Goal: Find specific fact: Find specific fact

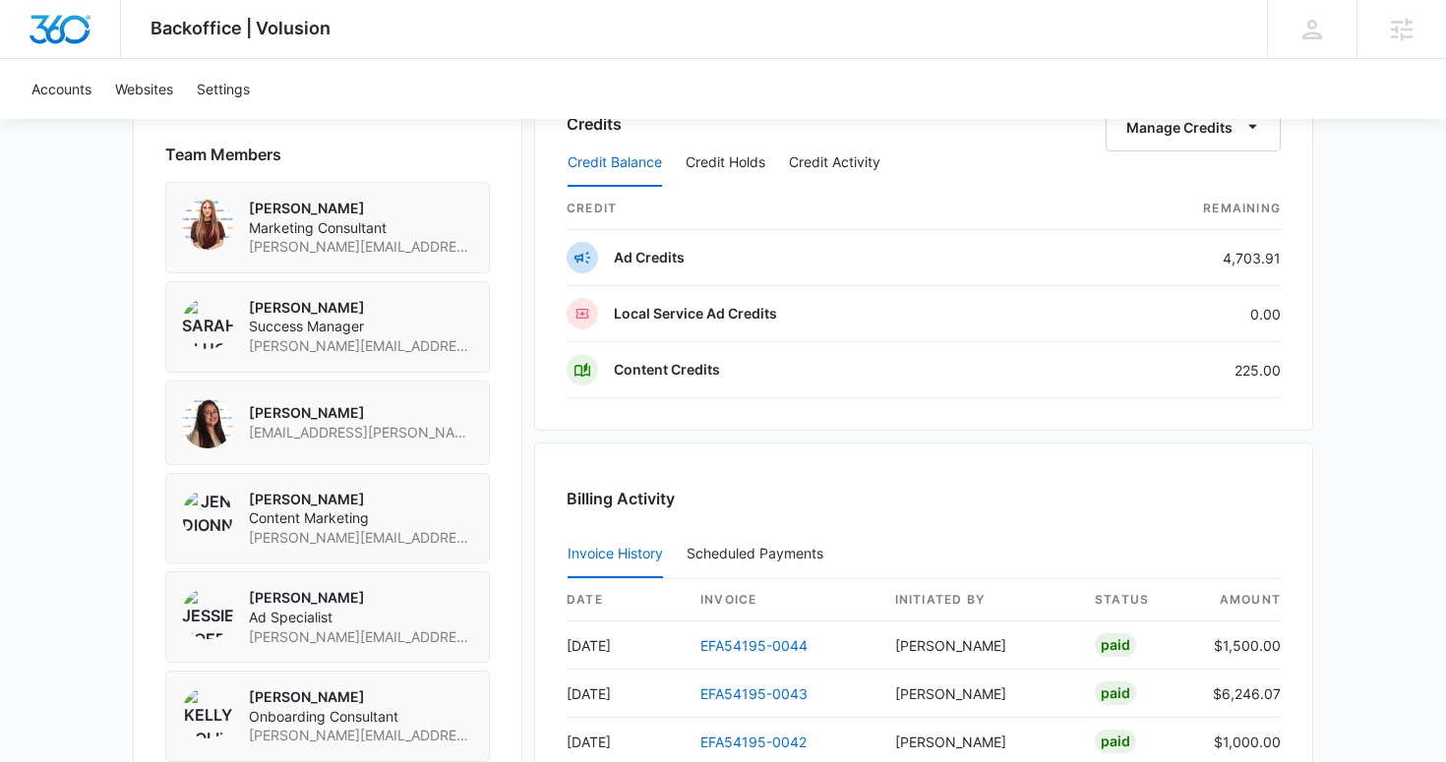
scroll to position [1535, 0]
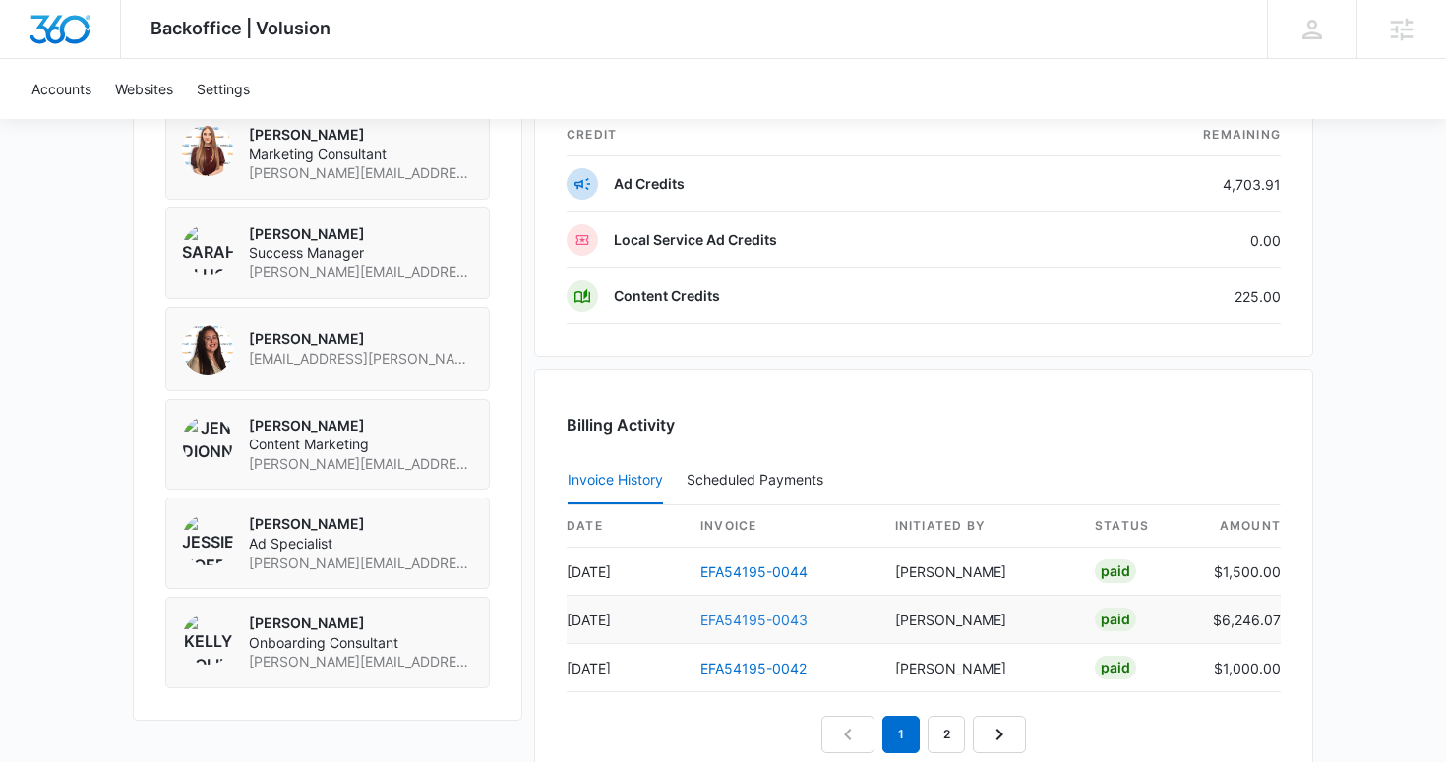
click at [740, 613] on link "EFA54195-0043" at bounding box center [753, 620] width 107 height 17
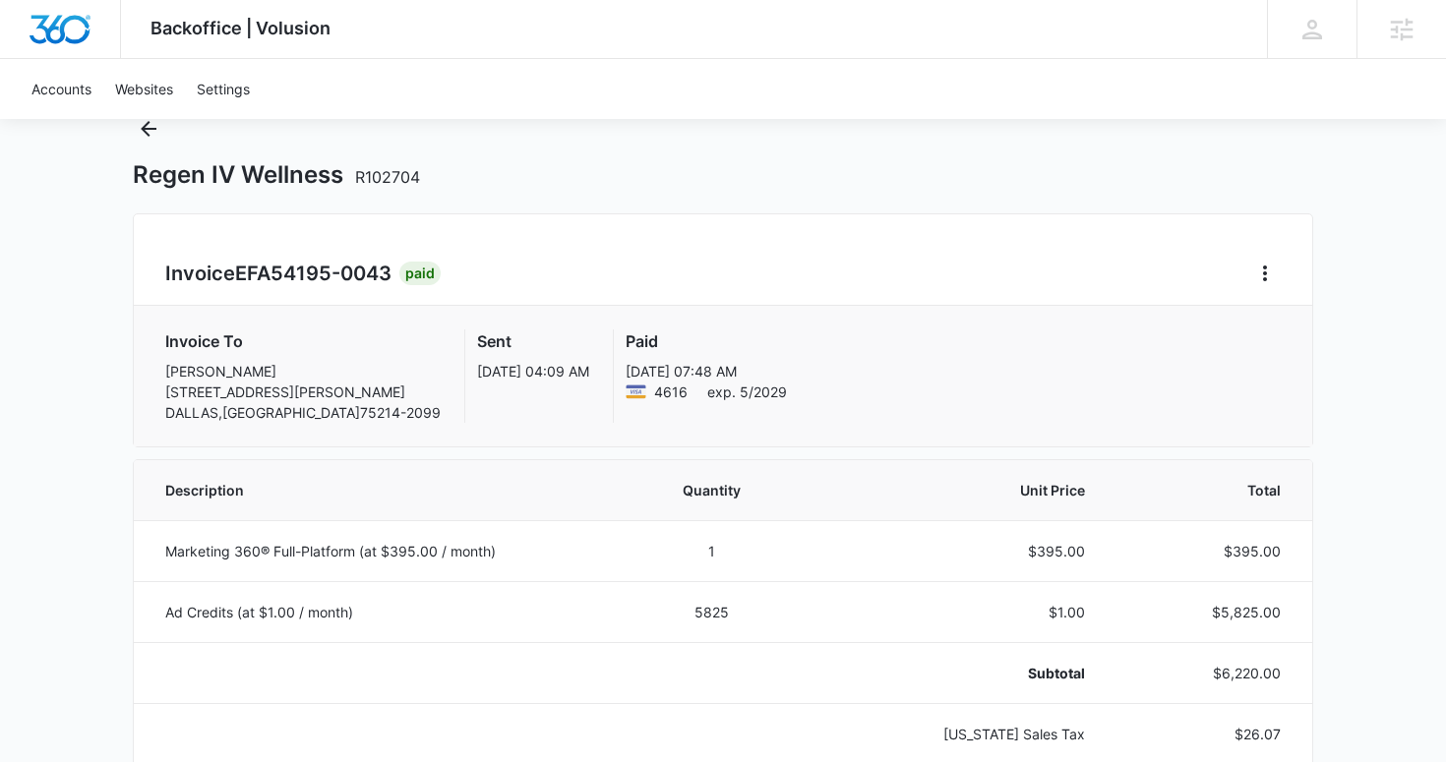
scroll to position [310, 0]
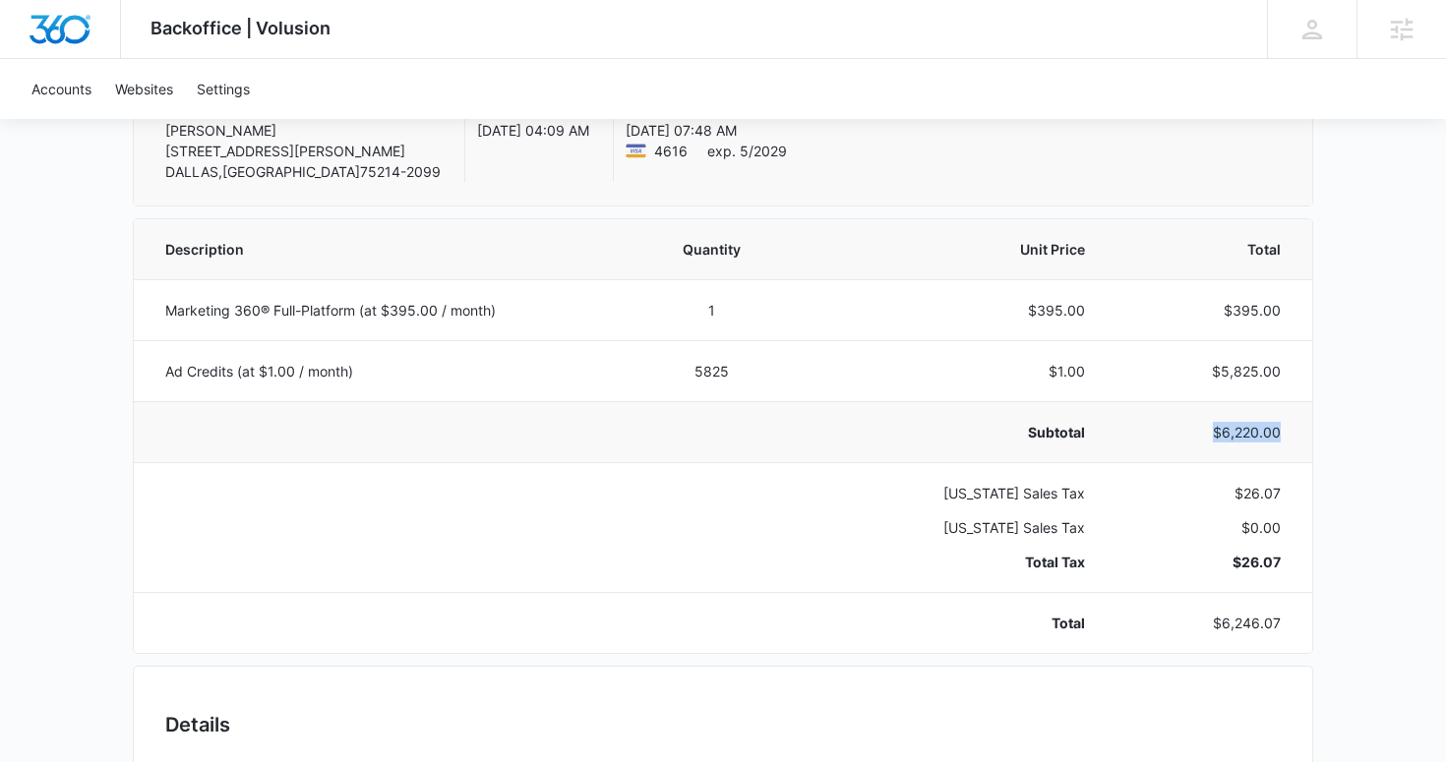
drag, startPoint x: 1299, startPoint y: 435, endPoint x: 1214, endPoint y: 431, distance: 84.7
click at [1214, 431] on td "$6,220.00" at bounding box center [1211, 431] width 204 height 61
copy p "$6,220.00"
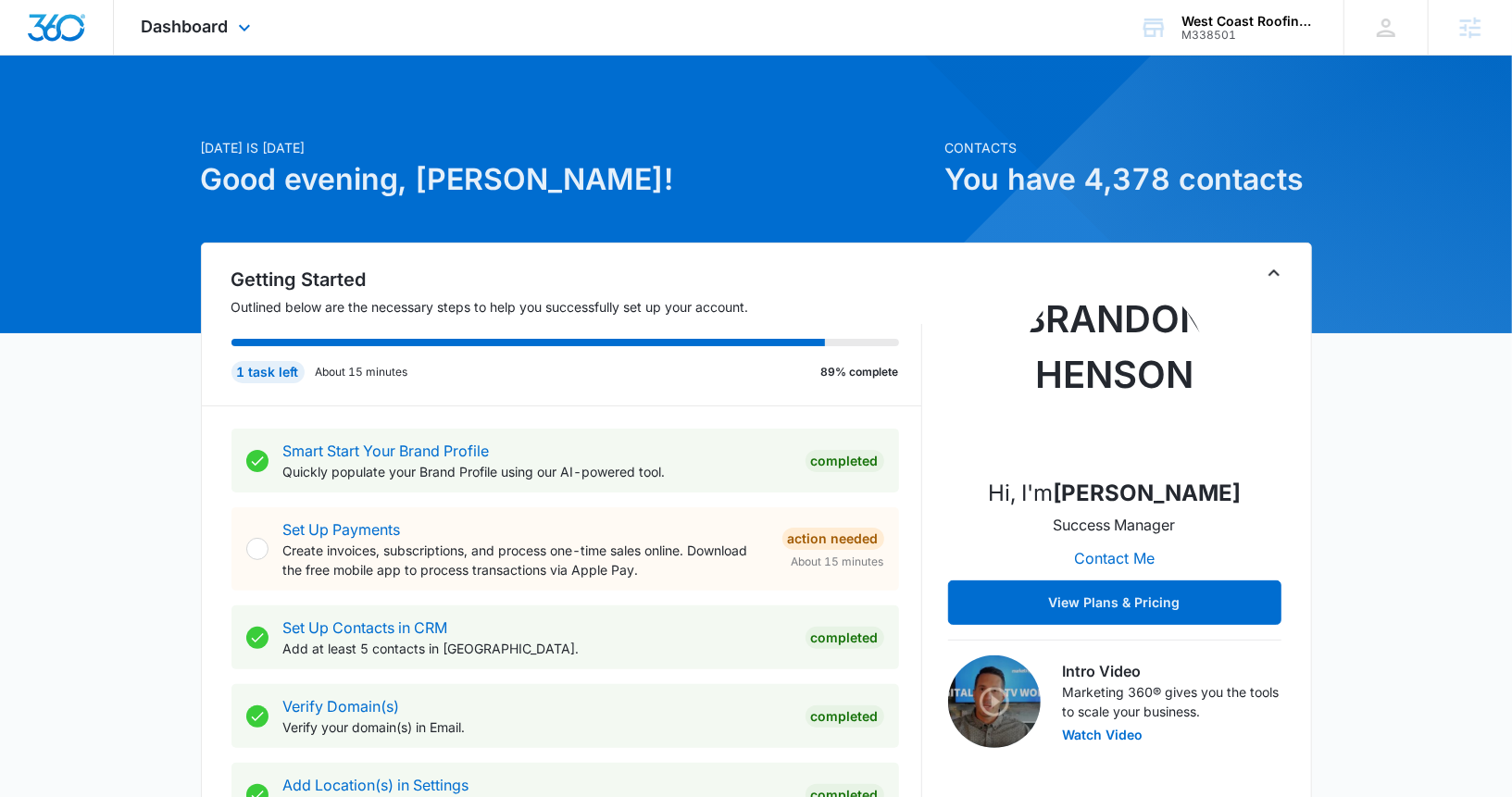
click at [191, 6] on div "Dashboard Apps Reputation Forms CRM Email Social Payments POS Content Ads Intel…" at bounding box center [199, 27] width 169 height 55
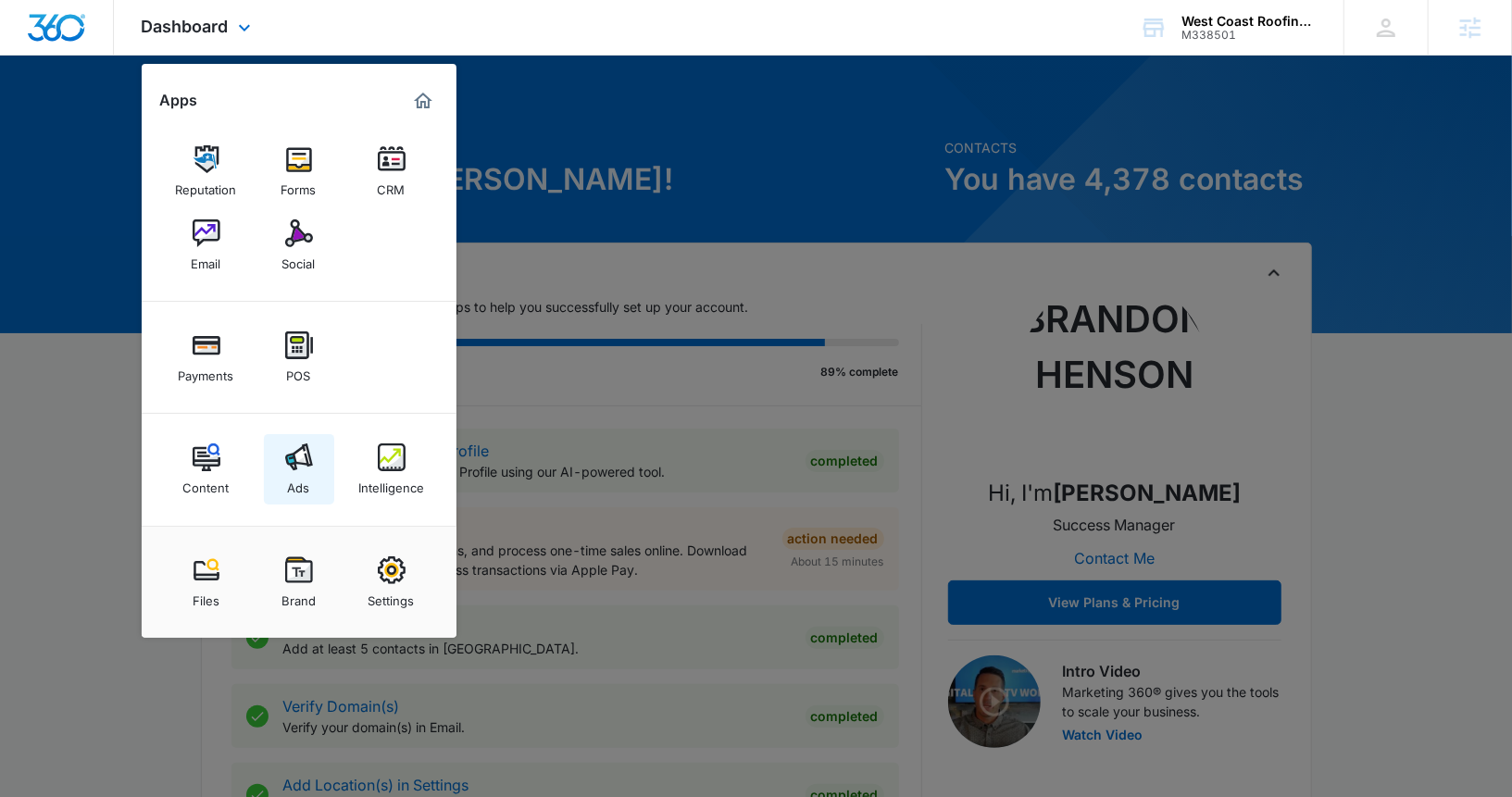
click at [290, 482] on div "Ads" at bounding box center [299, 484] width 23 height 24
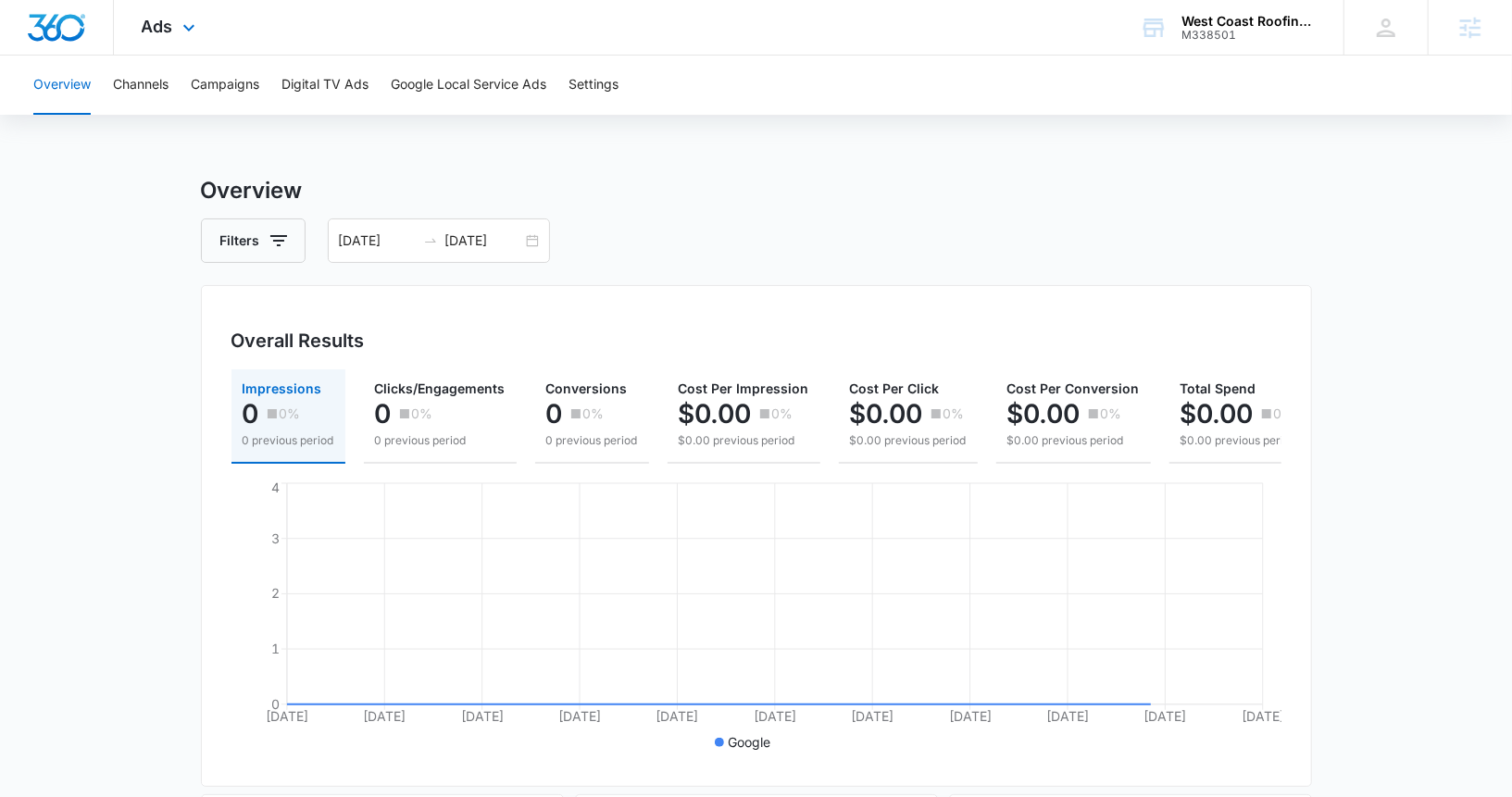
click at [210, 21] on div "Ads Apps Reputation Forms CRM Email Social Payments POS Content Ads Intelligenc…" at bounding box center [170, 27] width 114 height 55
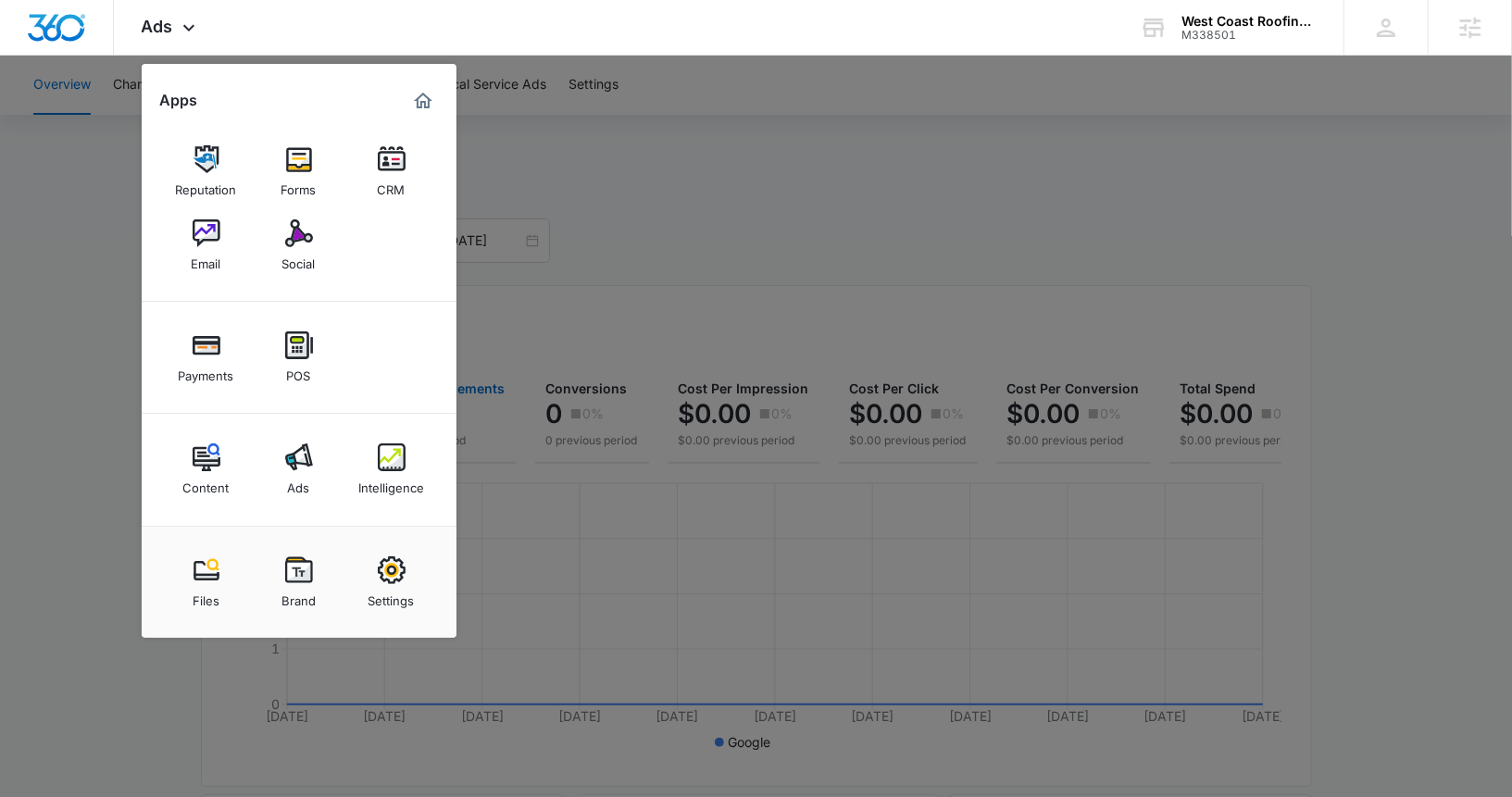
click at [390, 459] on img at bounding box center [391, 457] width 28 height 28
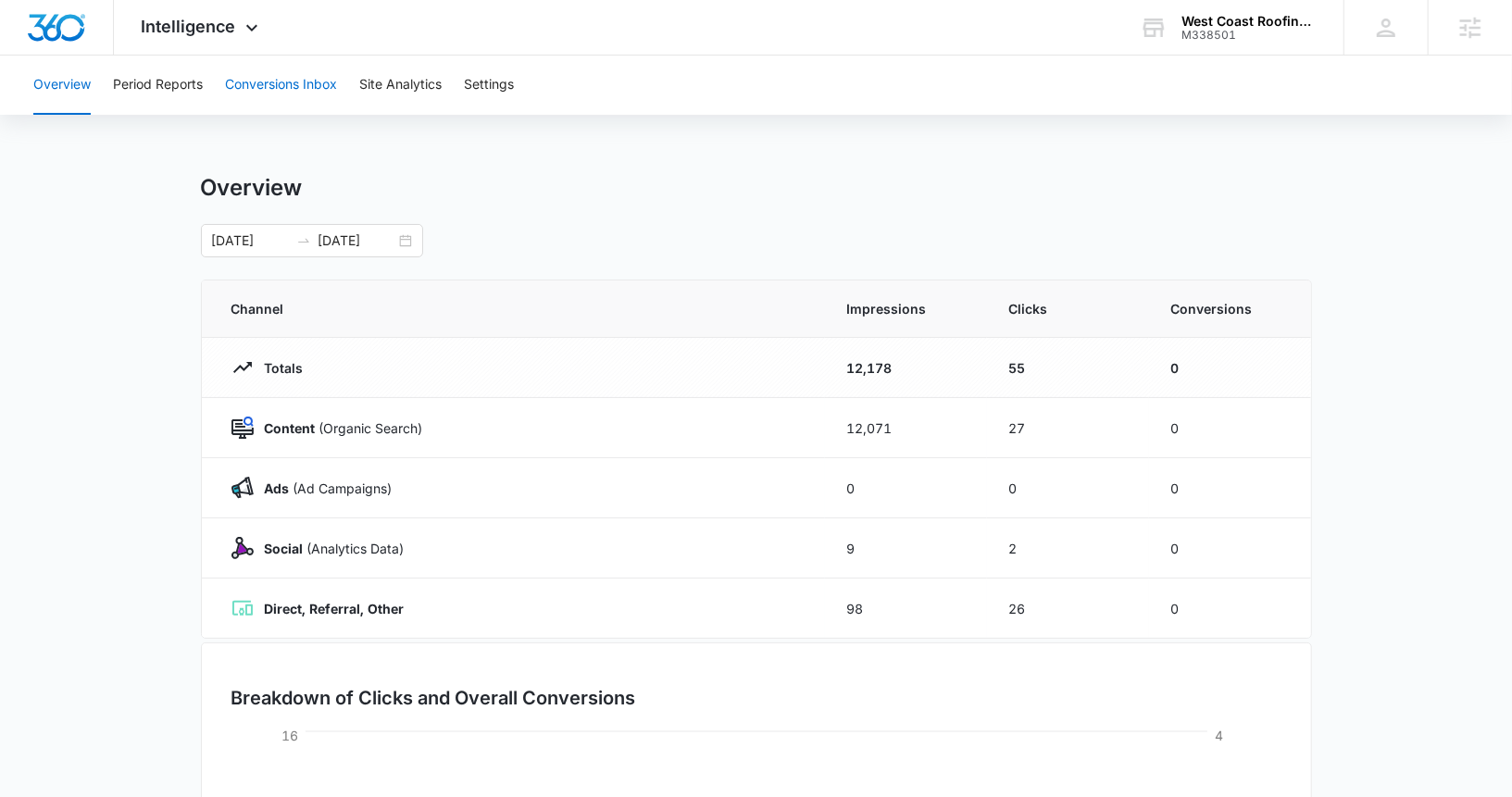
click at [247, 95] on button "Conversions Inbox" at bounding box center [280, 85] width 112 height 59
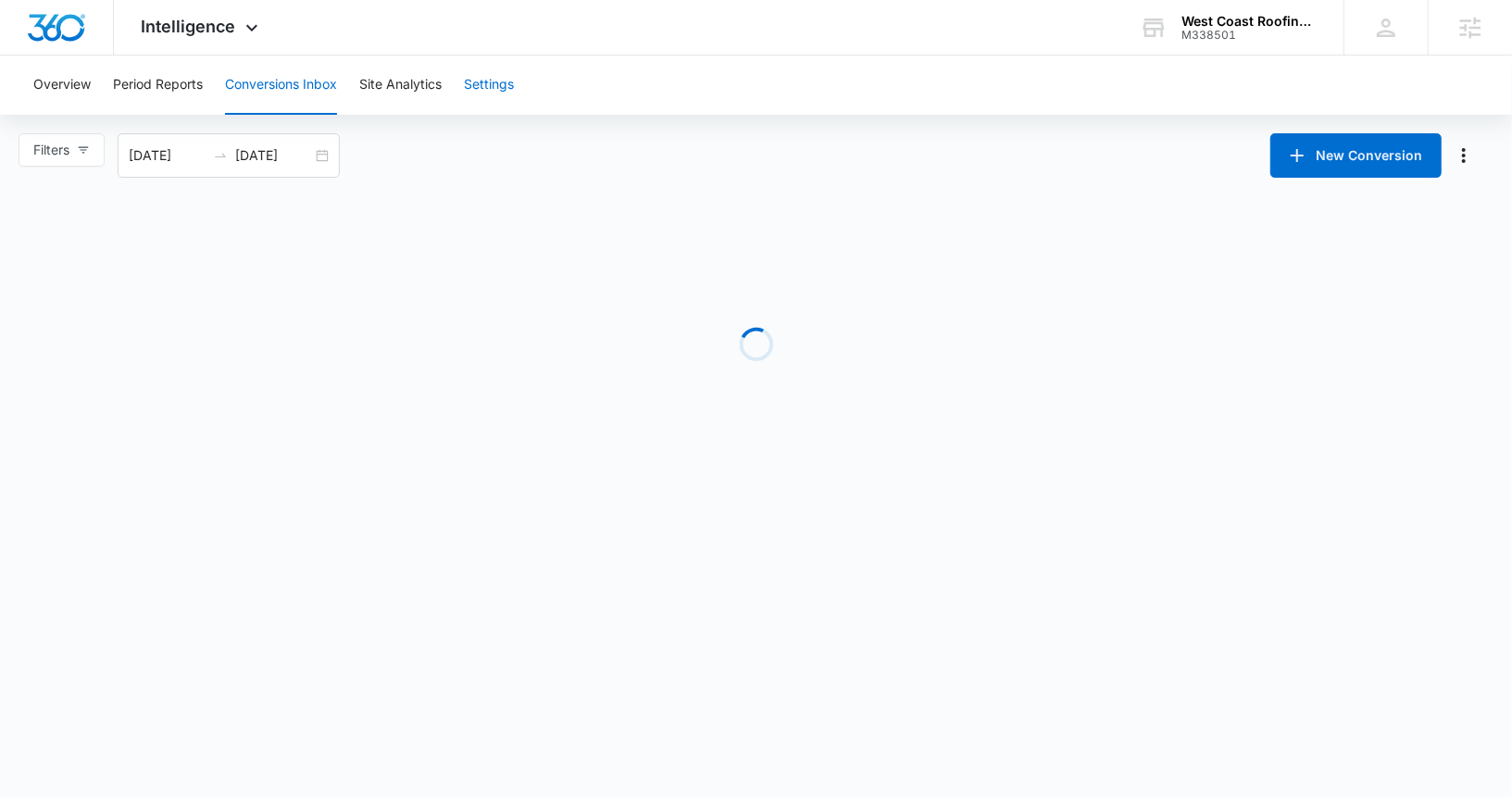
click at [514, 77] on button "Settings" at bounding box center [488, 85] width 50 height 59
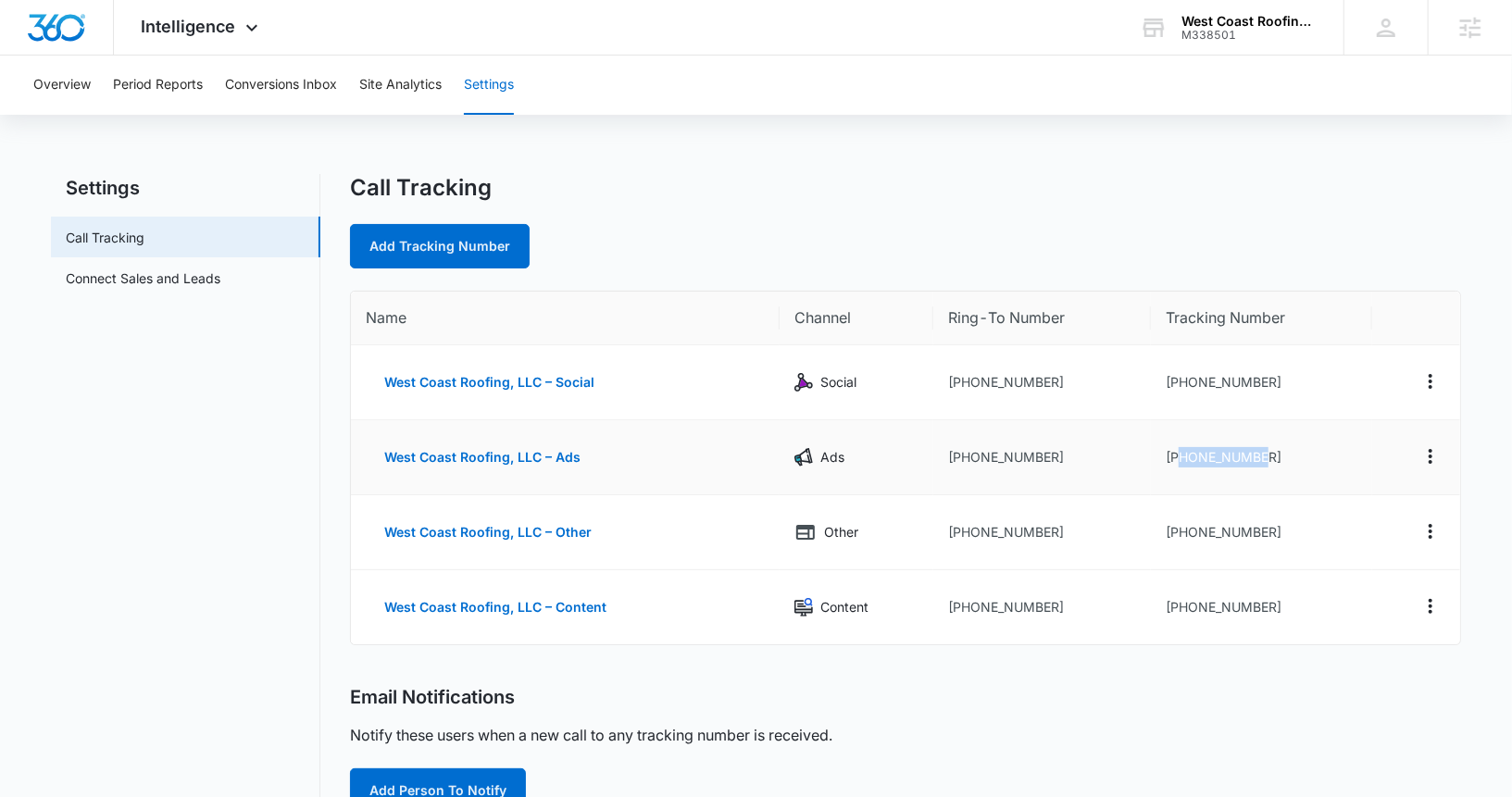
drag, startPoint x: 1277, startPoint y: 452, endPoint x: 1179, endPoint y: 454, distance: 98.0
click at [1179, 454] on td "+15202214106" at bounding box center [1261, 458] width 221 height 75
copy td "5202214106"
click at [1288, 446] on td "+15202214106" at bounding box center [1261, 458] width 221 height 75
drag, startPoint x: 1282, startPoint y: 454, endPoint x: 1206, endPoint y: 454, distance: 76.0
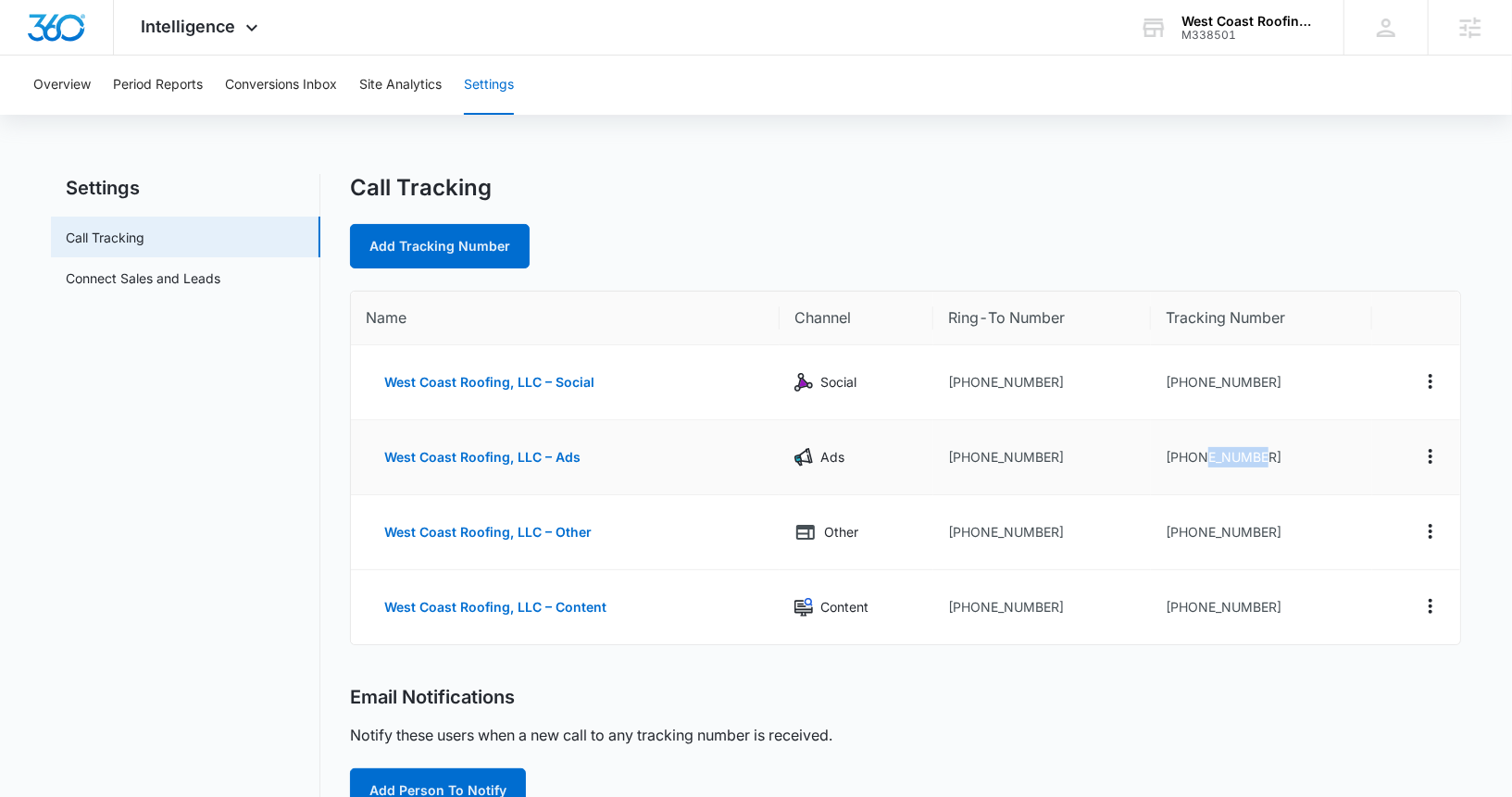
click at [1206, 454] on td "+15202214106" at bounding box center [1261, 458] width 221 height 75
copy td "2214106"
click at [779, 199] on div "Call Tracking" at bounding box center [905, 188] width 1111 height 28
